Goal: Go to known website: Access a specific website the user already knows

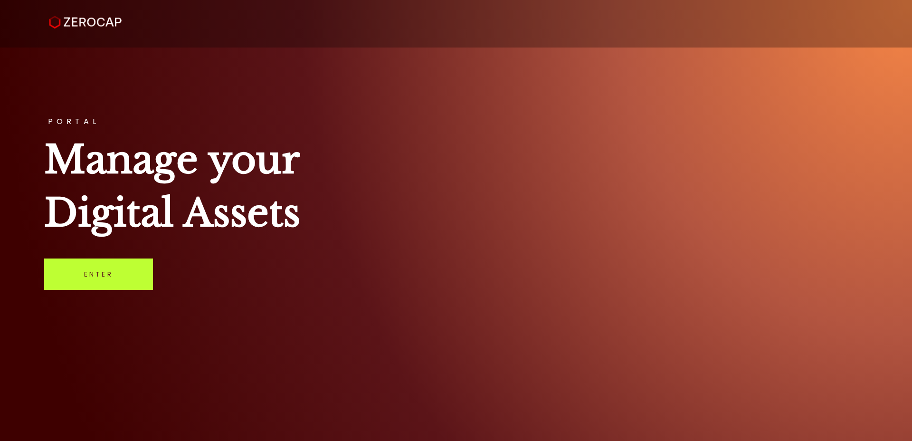
click at [104, 277] on link "Enter" at bounding box center [98, 274] width 109 height 31
click at [91, 274] on link "Enter" at bounding box center [98, 274] width 109 height 31
